Goal: Information Seeking & Learning: Learn about a topic

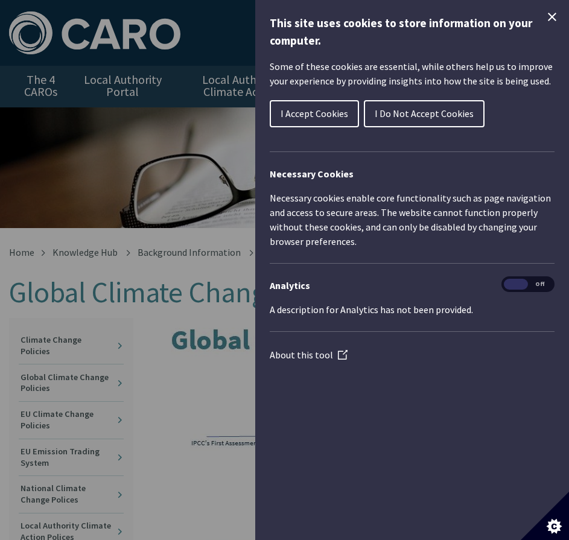
click at [554, 14] on icon "Close Cookie Control" at bounding box center [551, 17] width 8 height 8
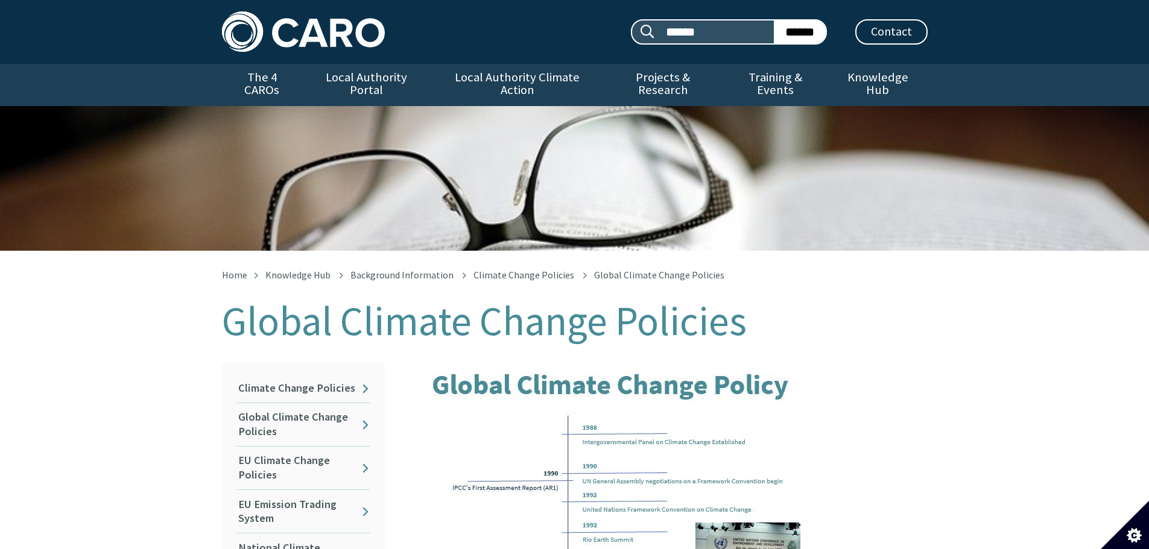
click at [309, 23] on img at bounding box center [303, 31] width 163 height 40
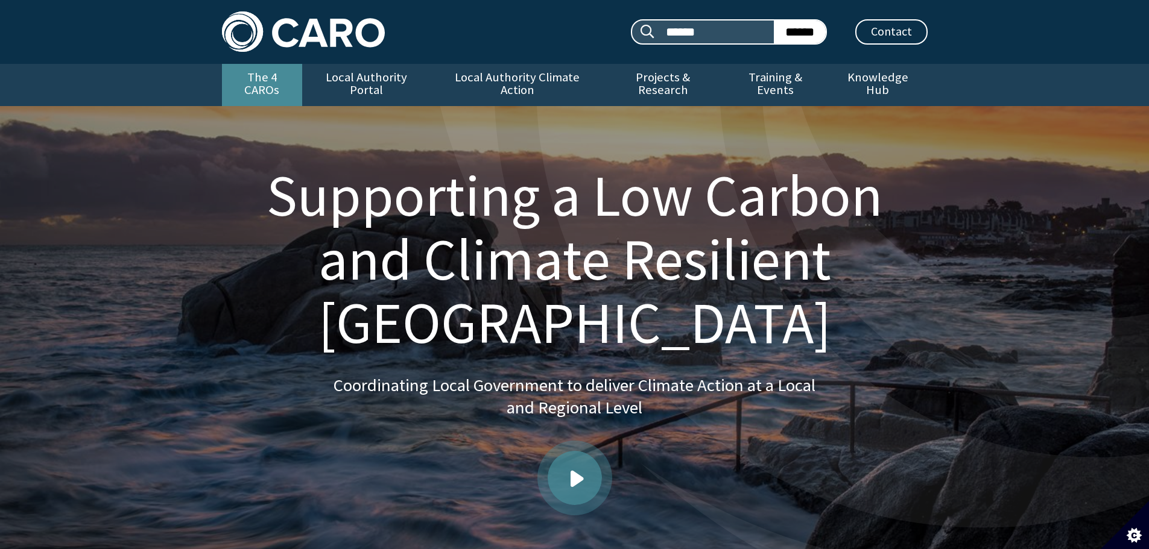
click at [271, 70] on link "The 4 CAROs" at bounding box center [262, 85] width 80 height 42
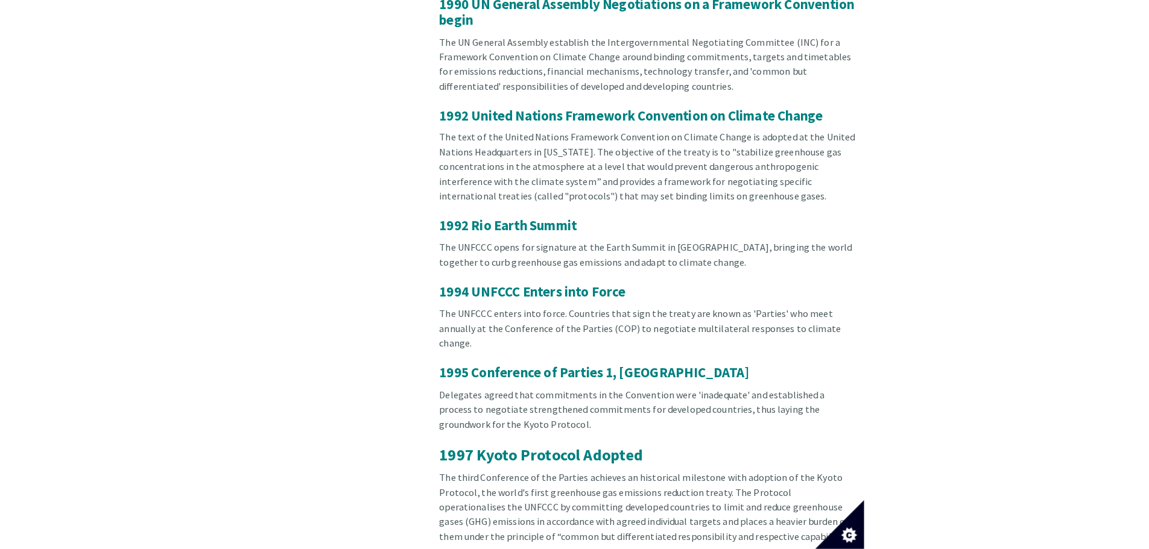
scroll to position [1221, 0]
